Goal: Task Accomplishment & Management: Manage account settings

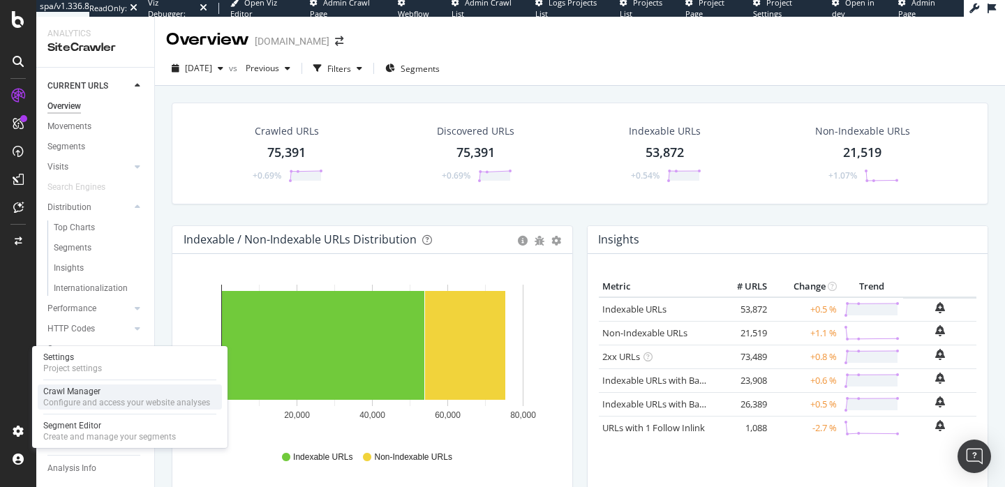
click at [59, 403] on div "Configure and access your website analyses" at bounding box center [126, 402] width 167 height 11
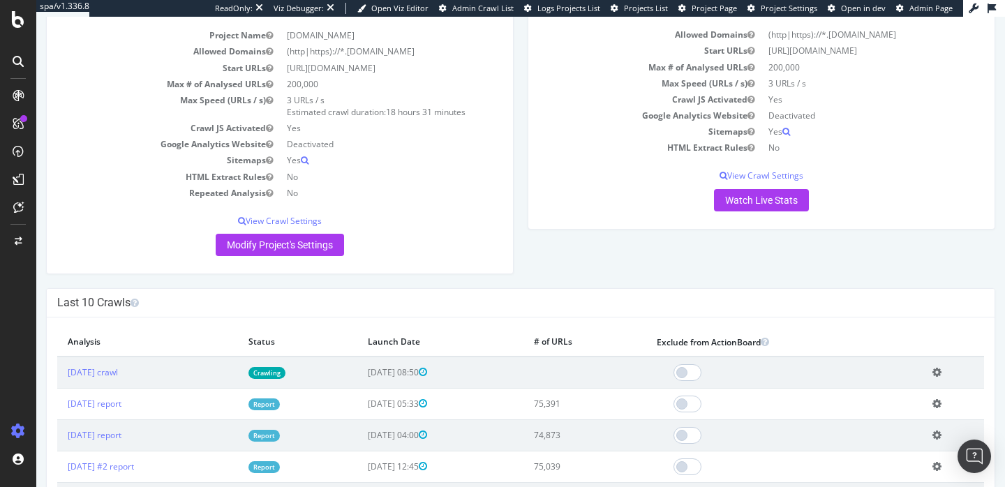
scroll to position [101, 0]
click at [286, 372] on link "Crawling" at bounding box center [267, 373] width 37 height 12
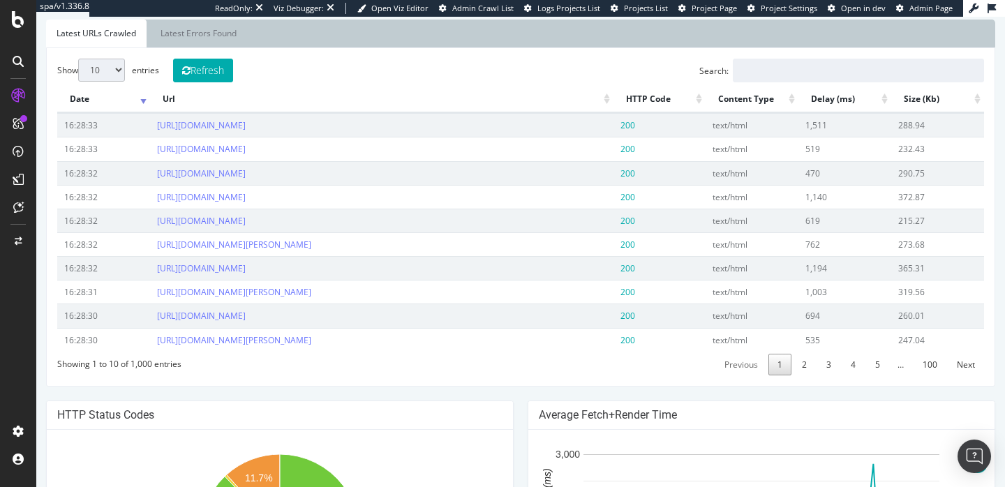
scroll to position [726, 0]
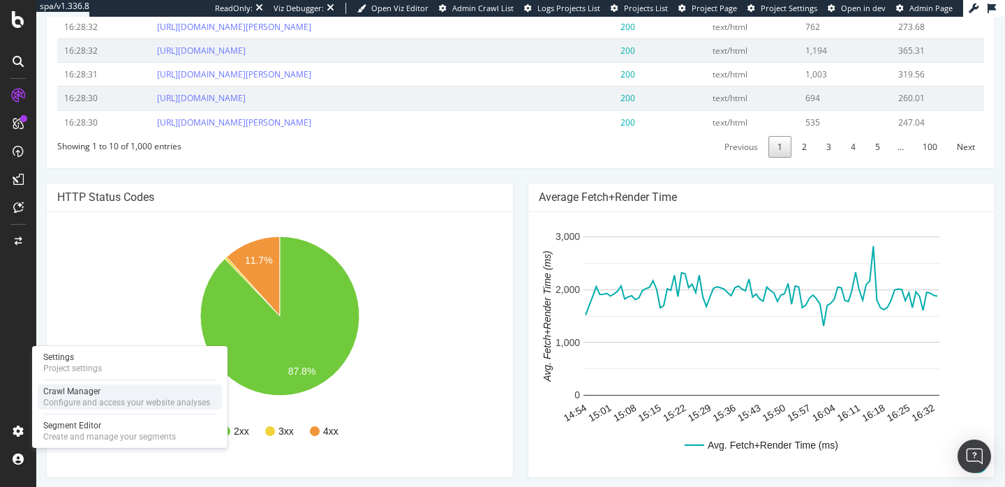
click at [72, 401] on div "Configure and access your website analyses" at bounding box center [126, 402] width 167 height 11
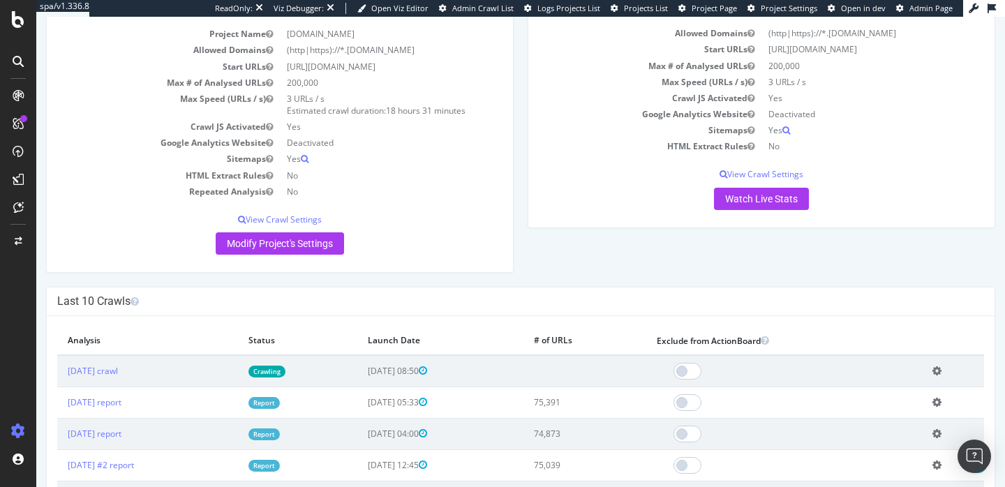
scroll to position [231, 0]
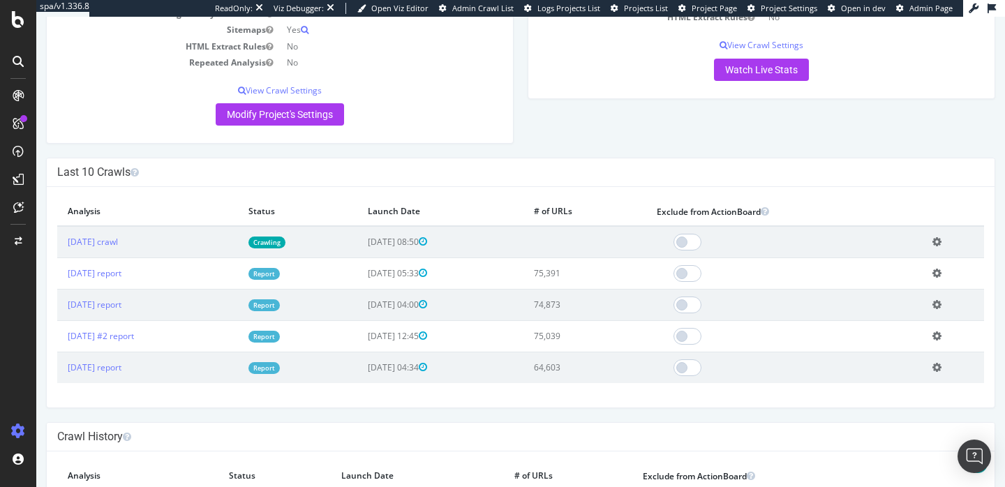
click at [280, 276] on link "Report" at bounding box center [264, 274] width 31 height 12
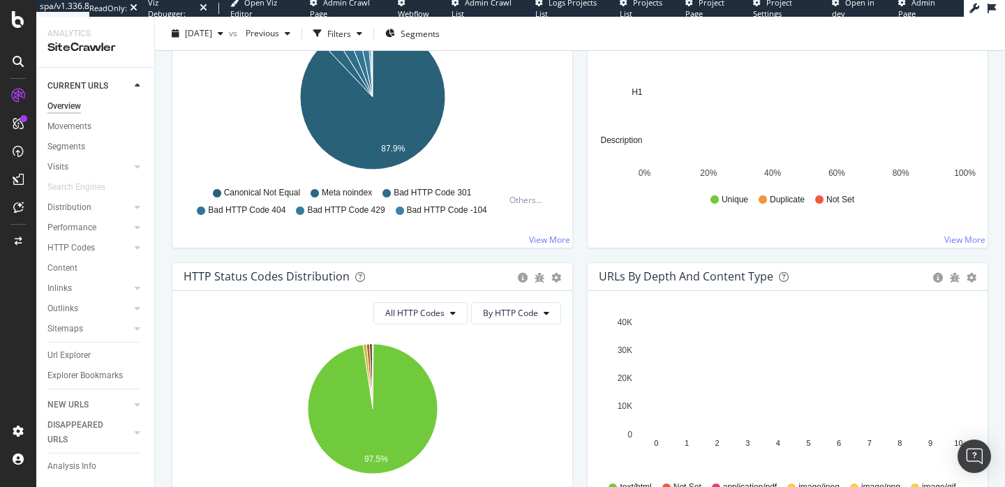
scroll to position [540, 0]
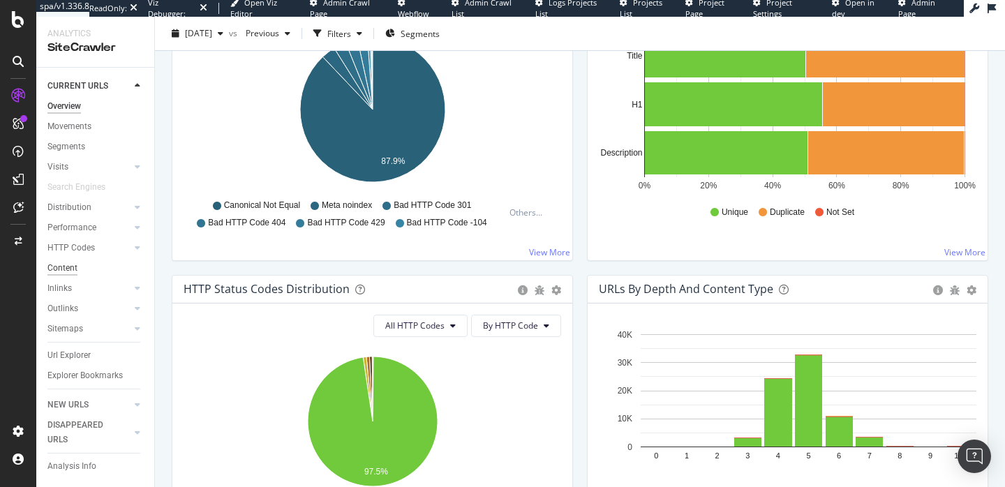
click at [69, 271] on div "Content" at bounding box center [62, 268] width 30 height 15
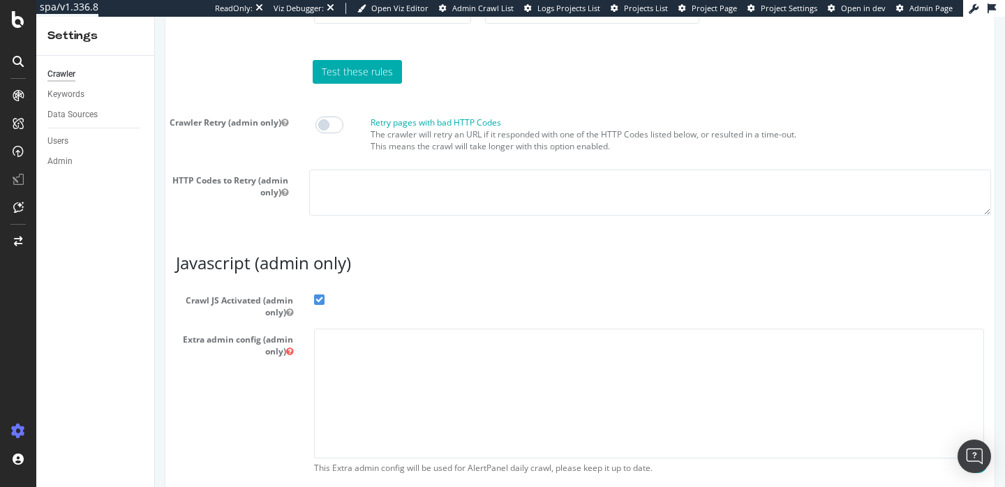
scroll to position [1295, 0]
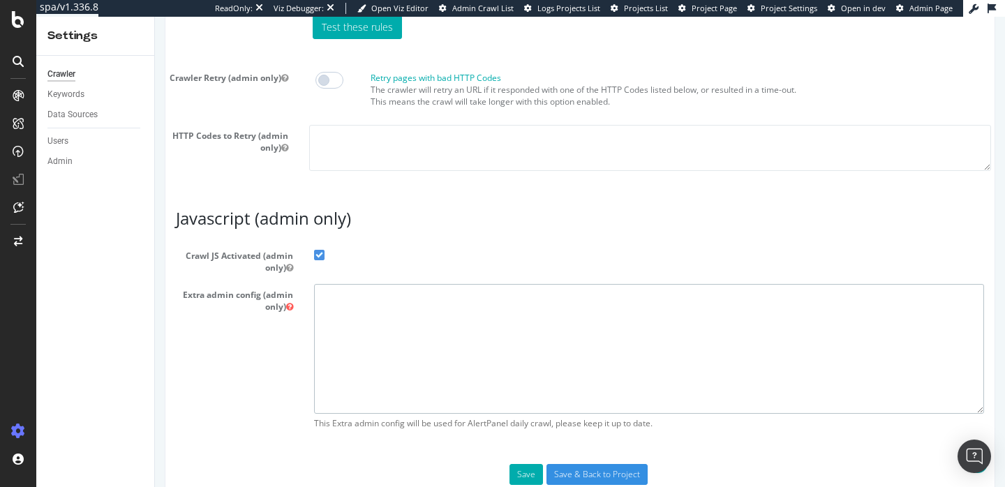
paste textarea "{ "flags": [ "cube" ], "beta": { "pap_mini_rules": [ "+* #everything else" ] } }"
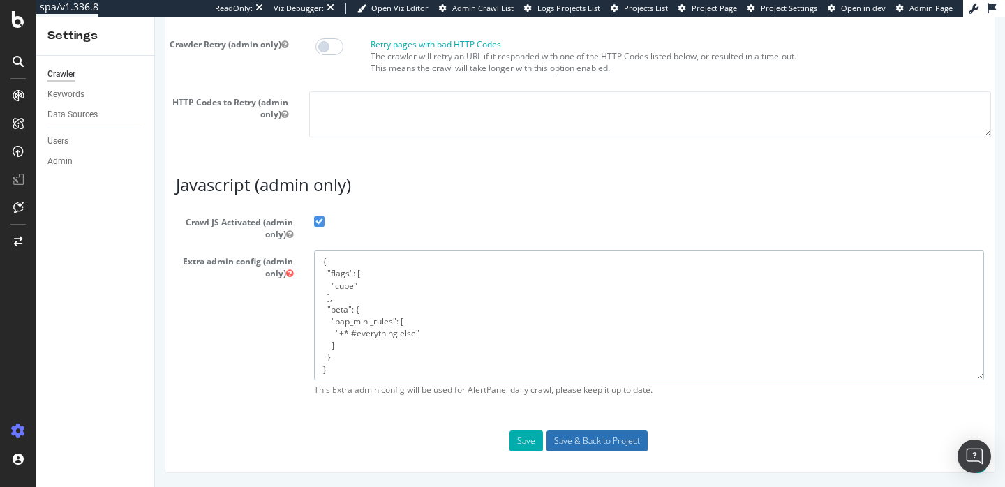
type textarea "{ "flags": [ "cube" ], "beta": { "pap_mini_rules": [ "+* #everything else" ] } }"
click at [584, 438] on input "Save & Back to Project" at bounding box center [597, 441] width 101 height 21
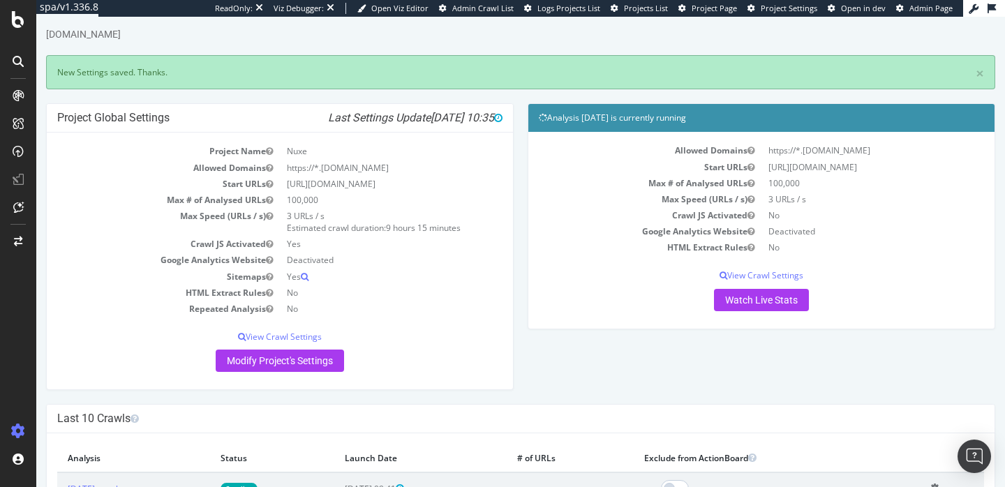
scroll to position [89, 0]
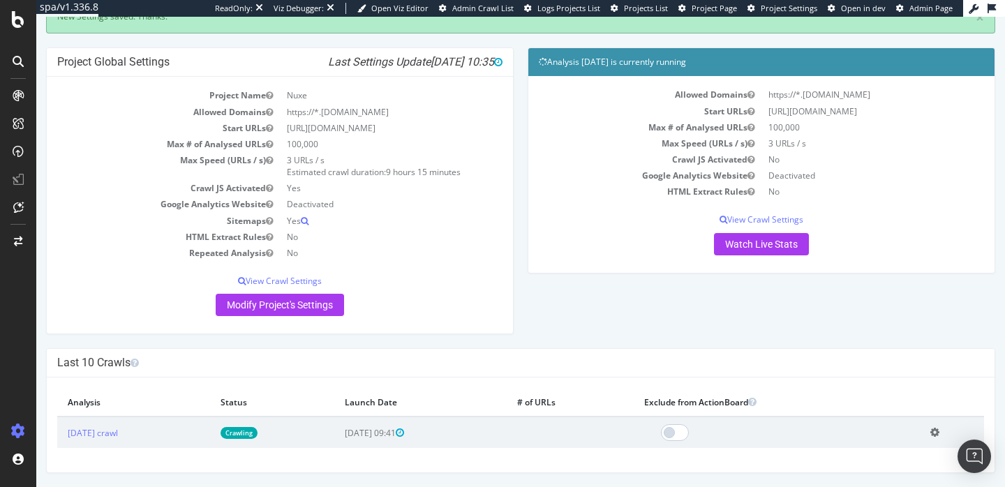
click at [272, 440] on td "Crawling" at bounding box center [272, 432] width 124 height 31
click at [279, 422] on td "Crawling" at bounding box center [272, 432] width 124 height 31
click at [258, 431] on link "Crawling" at bounding box center [239, 433] width 37 height 12
